Goal: Task Accomplishment & Management: Complete application form

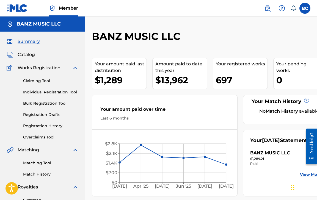
click at [41, 82] on link "Claiming Tool" at bounding box center [51, 81] width 56 height 6
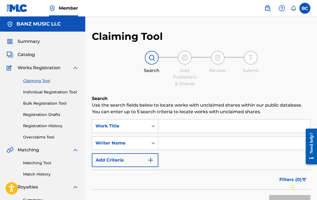
click at [183, 126] on input "Search Form" at bounding box center [235, 126] width 152 height 13
type input "On darkening green"
click at [181, 143] on input "Search Form" at bounding box center [235, 143] width 152 height 13
type input "[PERSON_NAME]"
click at [180, 160] on div "SearchWithCriteria8b34dff2-1df5-44e7-af79-bd2d48cb0b50 Work Title On darkening …" at bounding box center [201, 143] width 219 height 48
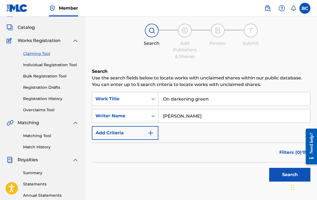
scroll to position [30, 0]
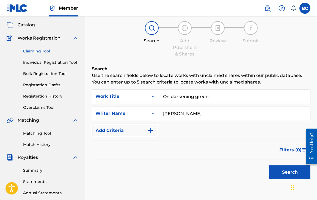
click at [286, 176] on button "Search" at bounding box center [289, 173] width 41 height 14
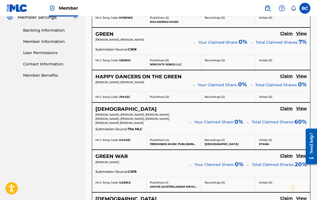
scroll to position [0, 0]
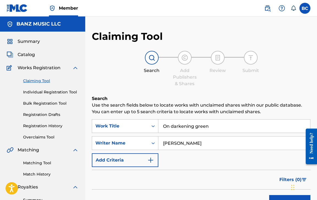
click at [45, 93] on link "Individual Registration Tool" at bounding box center [51, 92] width 56 height 6
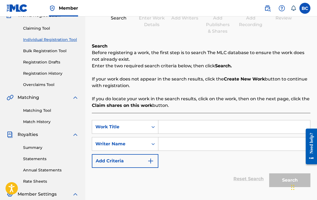
scroll to position [50, 0]
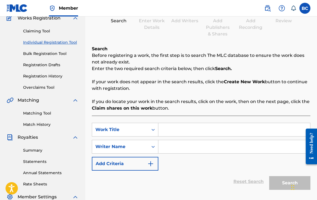
click at [183, 135] on input "Search Form" at bounding box center [235, 129] width 152 height 13
type input "on darkening green"
click at [209, 164] on div "SearchWithCriteria9c6f225b-610c-4664-b89c-ae645bbc23db Work Title on darkening …" at bounding box center [201, 147] width 219 height 48
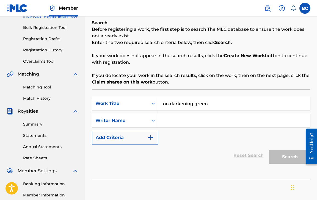
scroll to position [81, 0]
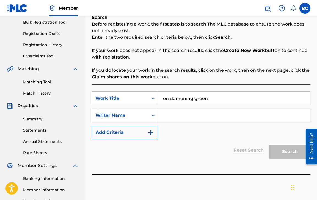
click at [168, 114] on input "Search Form" at bounding box center [235, 115] width 152 height 13
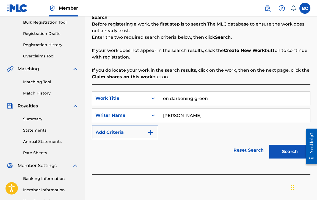
type input "[PERSON_NAME]"
click at [290, 153] on button "Search" at bounding box center [289, 152] width 41 height 14
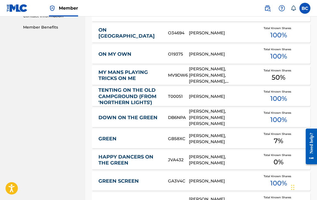
scroll to position [386, 0]
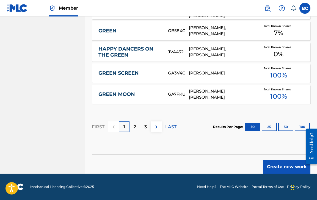
click at [285, 167] on button "Create new work" at bounding box center [286, 167] width 47 height 14
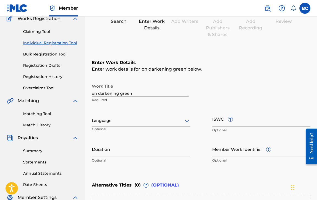
scroll to position [52, 0]
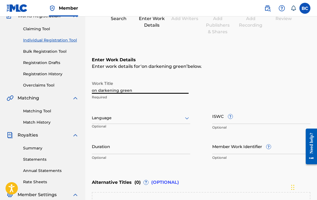
click at [94, 92] on input "on darkening green" at bounding box center [140, 86] width 97 height 16
click at [101, 92] on input "On darkening green" at bounding box center [140, 86] width 97 height 16
click at [123, 92] on input "On Darkening green" at bounding box center [140, 86] width 97 height 16
type input "On Darkening Green"
click at [124, 116] on div at bounding box center [141, 118] width 99 height 7
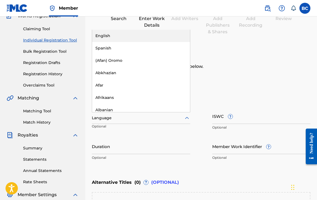
click at [115, 38] on div "English" at bounding box center [141, 36] width 98 height 12
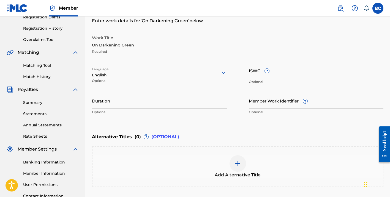
scroll to position [99, 0]
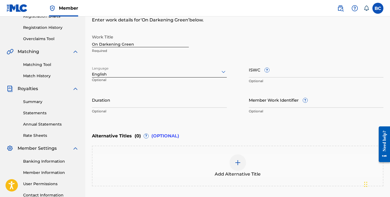
click at [273, 101] on input "Member Work Identifier ?" at bounding box center [316, 100] width 135 height 16
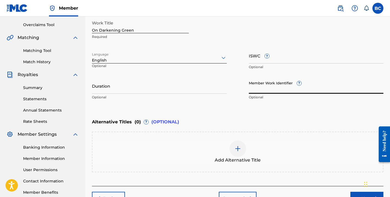
scroll to position [145, 0]
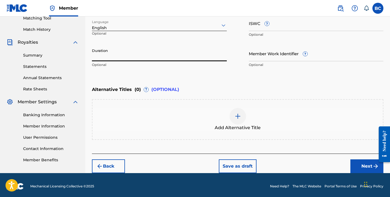
click at [133, 56] on input "Duration" at bounding box center [159, 54] width 135 height 16
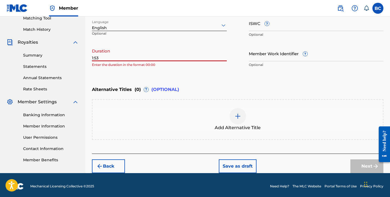
click at [92, 59] on input "1:53" at bounding box center [159, 54] width 135 height 16
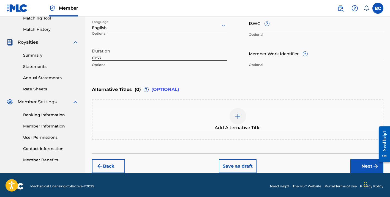
type input "01:53"
click at [228, 87] on div "Alternative Titles ( 0 ) ? (OPTIONAL)" at bounding box center [237, 90] width 291 height 12
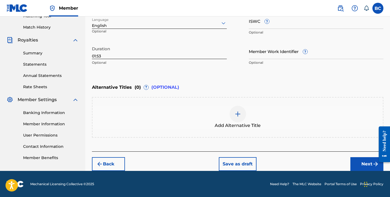
scroll to position [126, 0]
